Goal: Task Accomplishment & Management: Use online tool/utility

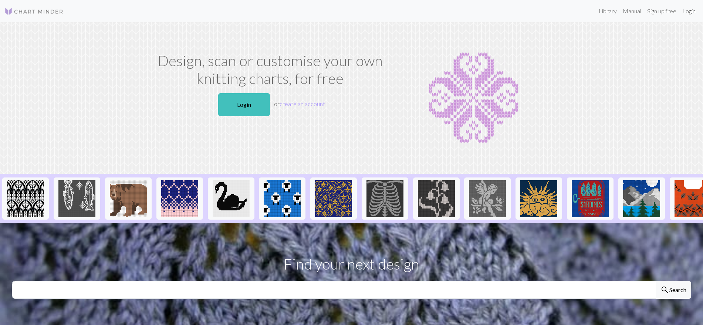
click at [691, 12] on link "Login" at bounding box center [688, 11] width 19 height 15
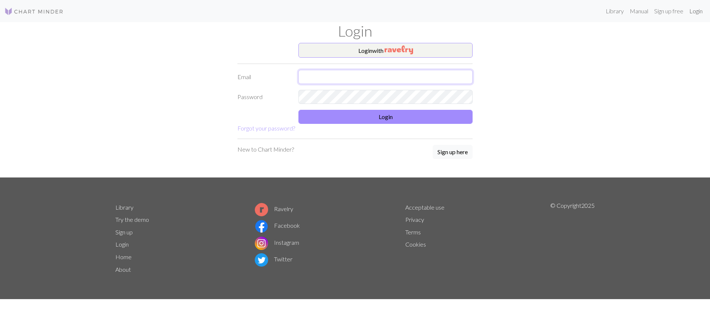
type input "[EMAIL_ADDRESS][DOMAIN_NAME]"
click at [329, 75] on input "[EMAIL_ADDRESS][DOMAIN_NAME]" at bounding box center [385, 77] width 174 height 14
click at [332, 118] on button "Login" at bounding box center [385, 117] width 174 height 14
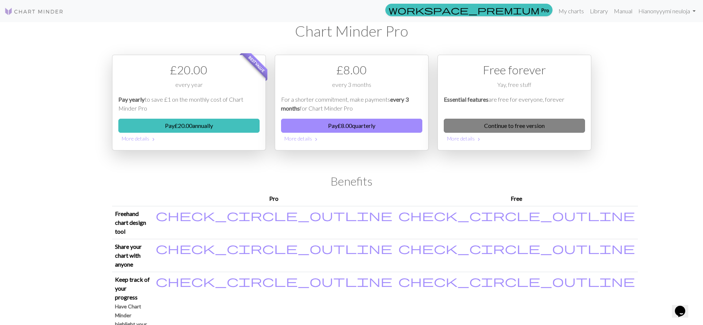
click at [503, 125] on link "Continue to free version" at bounding box center [514, 126] width 141 height 14
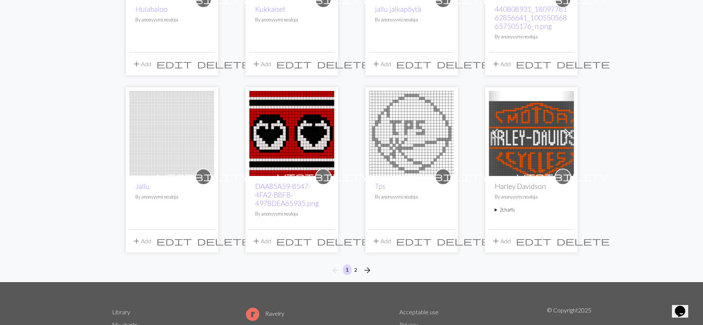
scroll to position [521, 0]
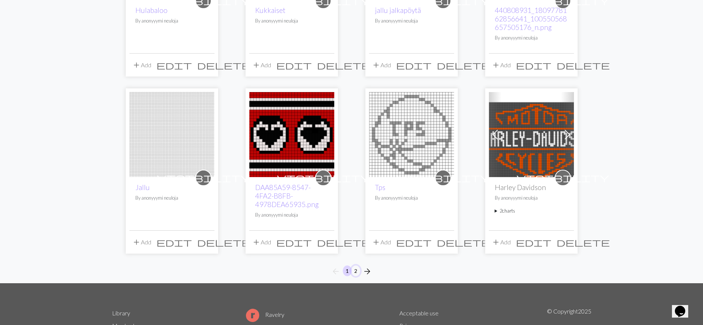
click at [355, 270] on button "2" at bounding box center [355, 270] width 9 height 11
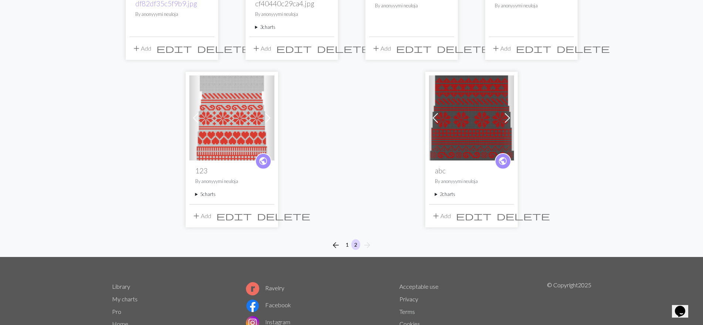
scroll to position [585, 0]
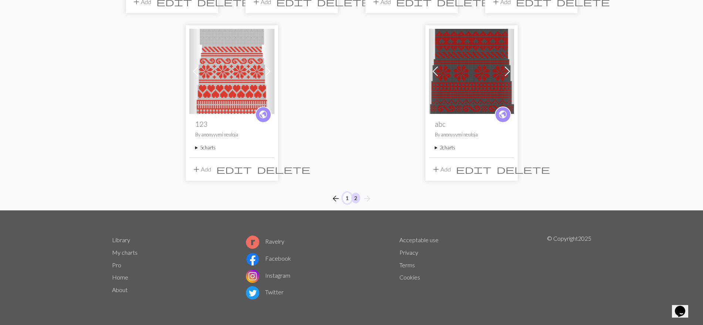
click at [346, 199] on button "1" at bounding box center [347, 198] width 9 height 11
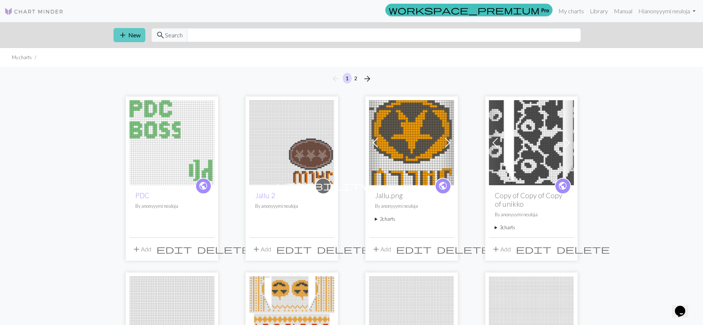
click at [126, 35] on span "add" at bounding box center [122, 35] width 9 height 10
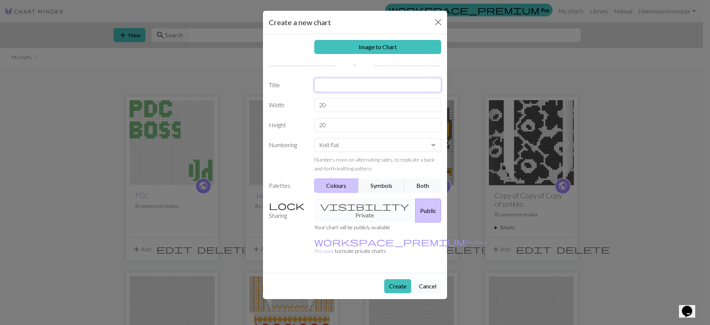
click at [341, 86] on input "text" at bounding box center [377, 85] width 127 height 14
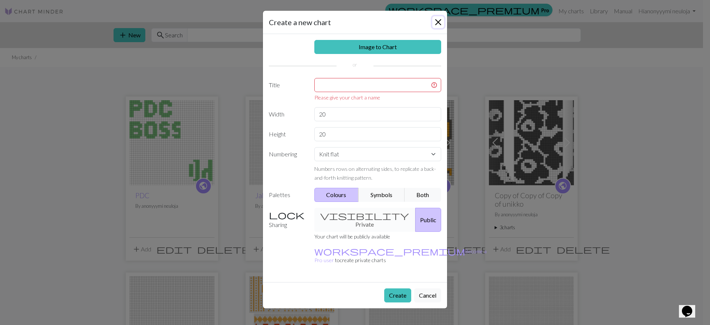
click at [439, 20] on button "Close" at bounding box center [438, 22] width 12 height 12
